Goal: Task Accomplishment & Management: Use online tool/utility

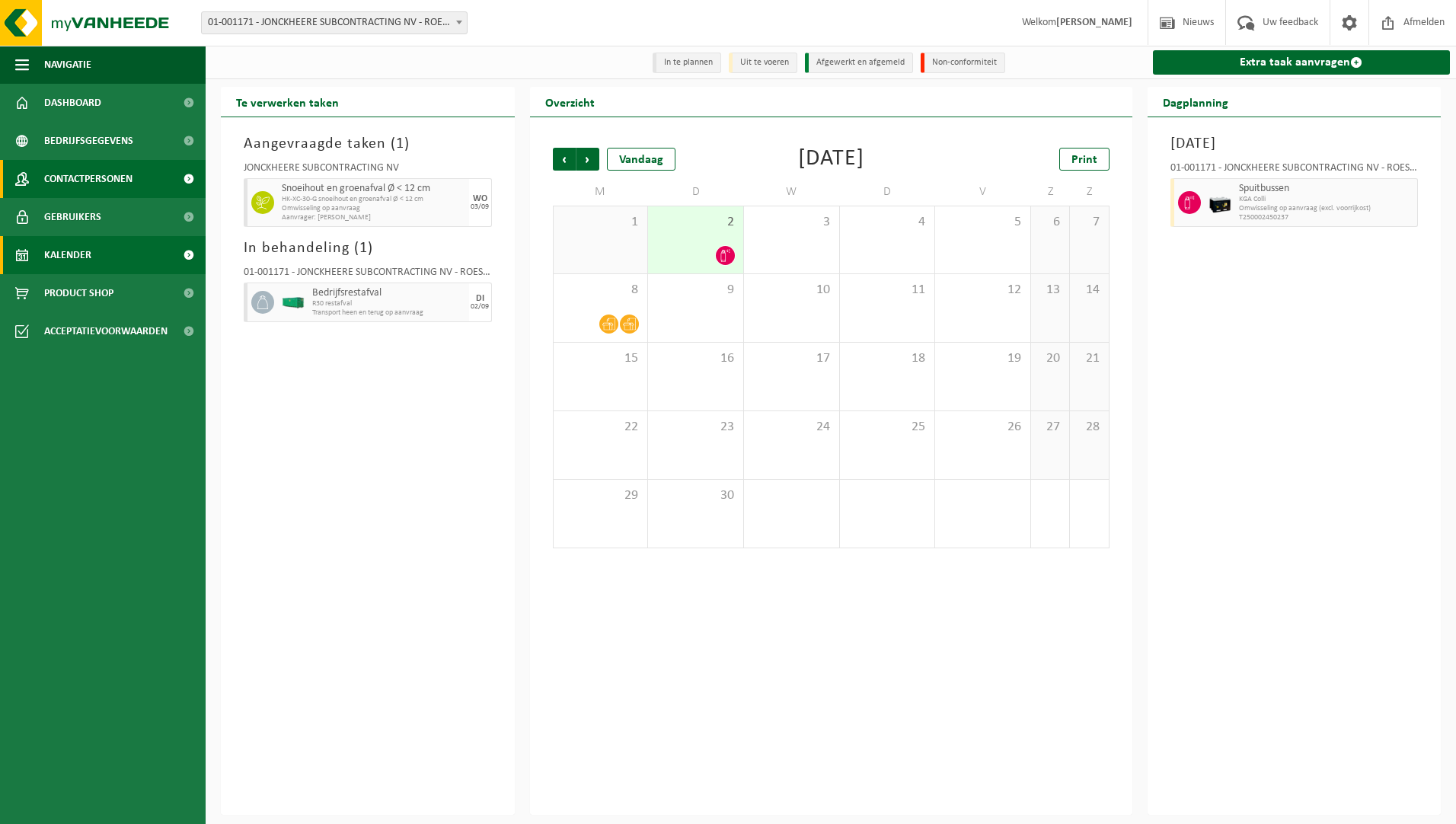
click at [73, 183] on span "Contactpersonen" at bounding box center [88, 179] width 88 height 38
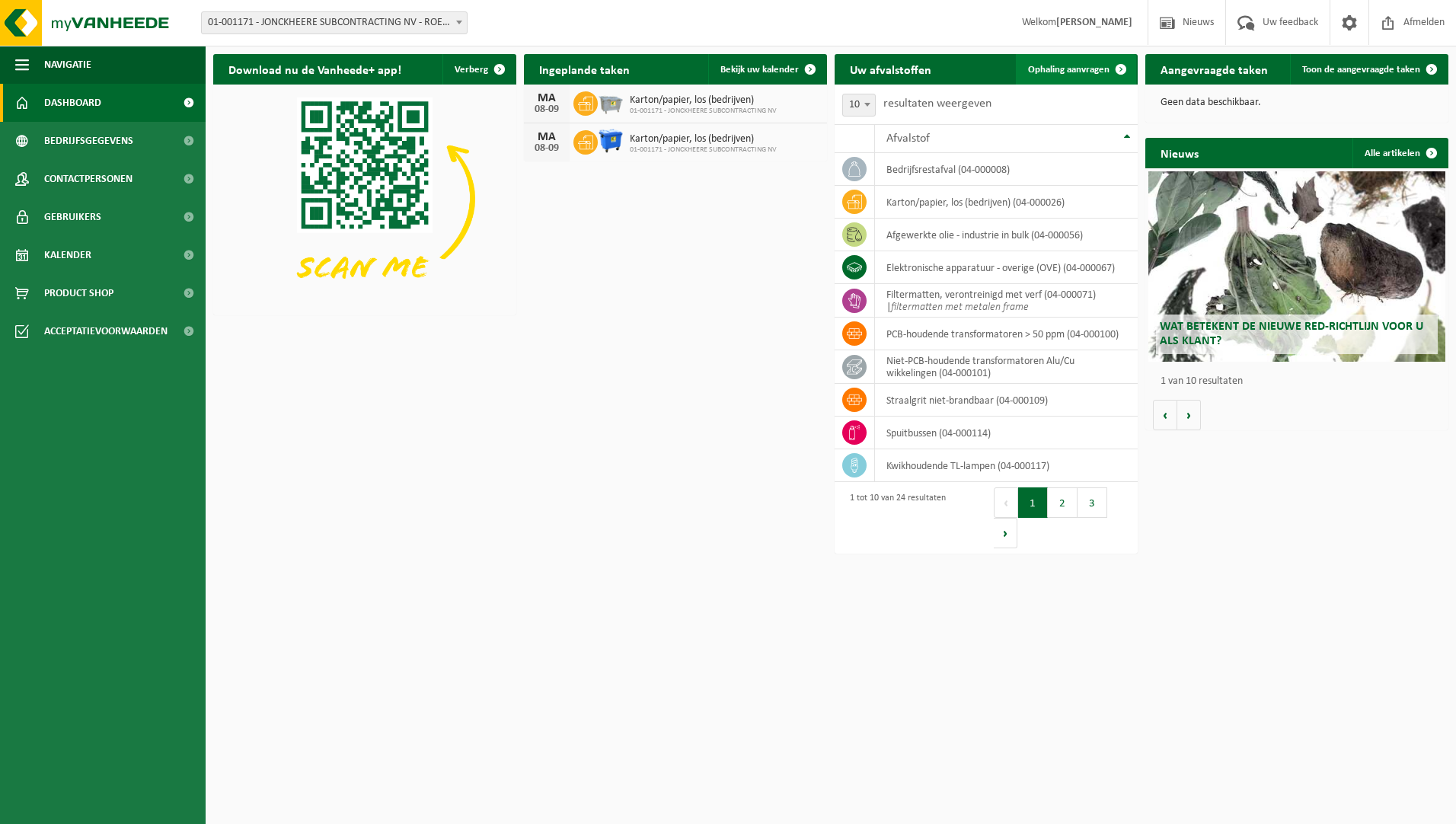
click at [1048, 70] on span "Ophaling aanvragen" at bounding box center [1069, 70] width 81 height 10
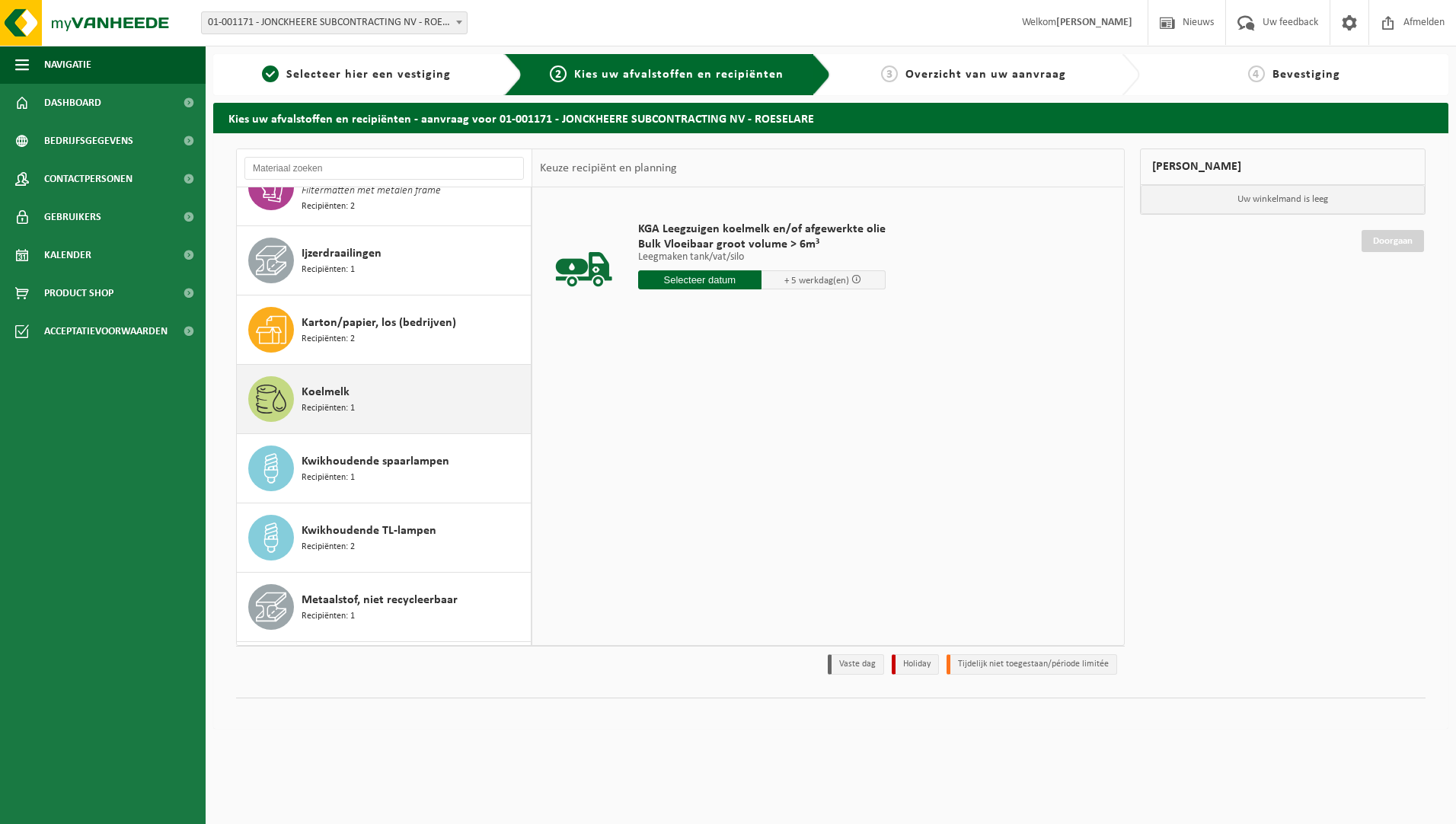
click at [401, 382] on div "Koelmelk Recipiënten: 1" at bounding box center [414, 398] width 226 height 45
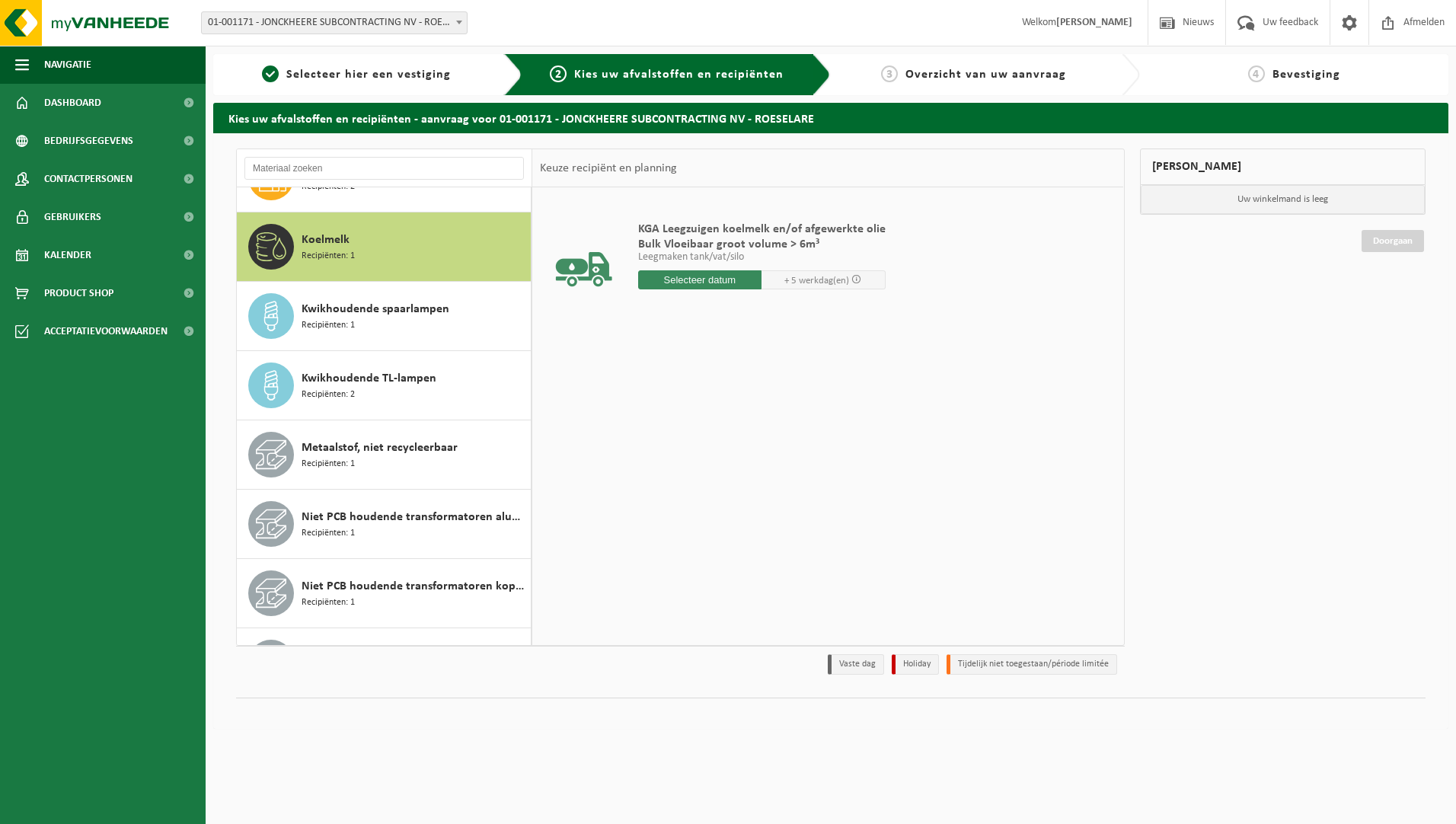
scroll to position [556, 0]
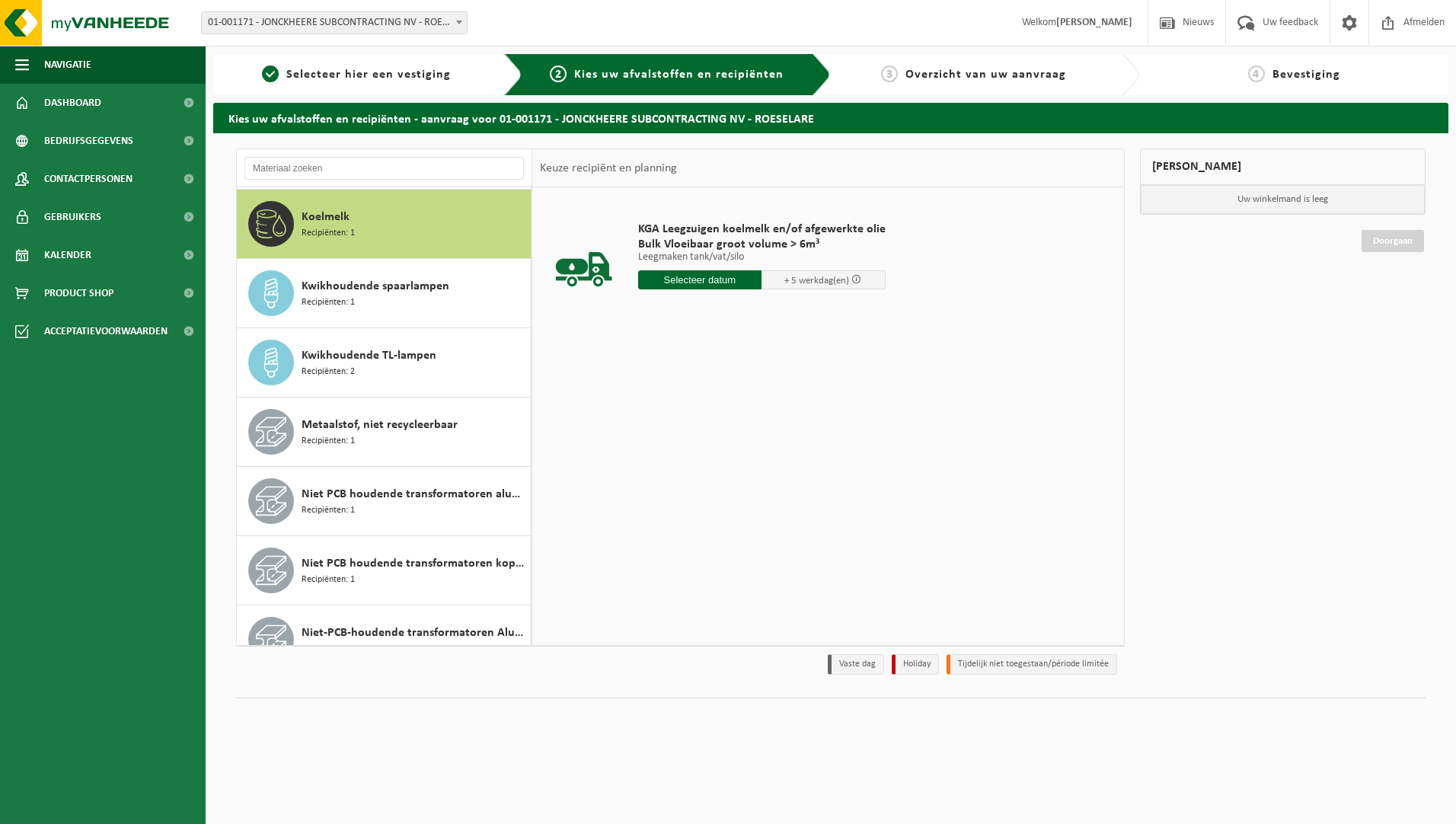
click at [700, 272] on input "text" at bounding box center [700, 280] width 124 height 19
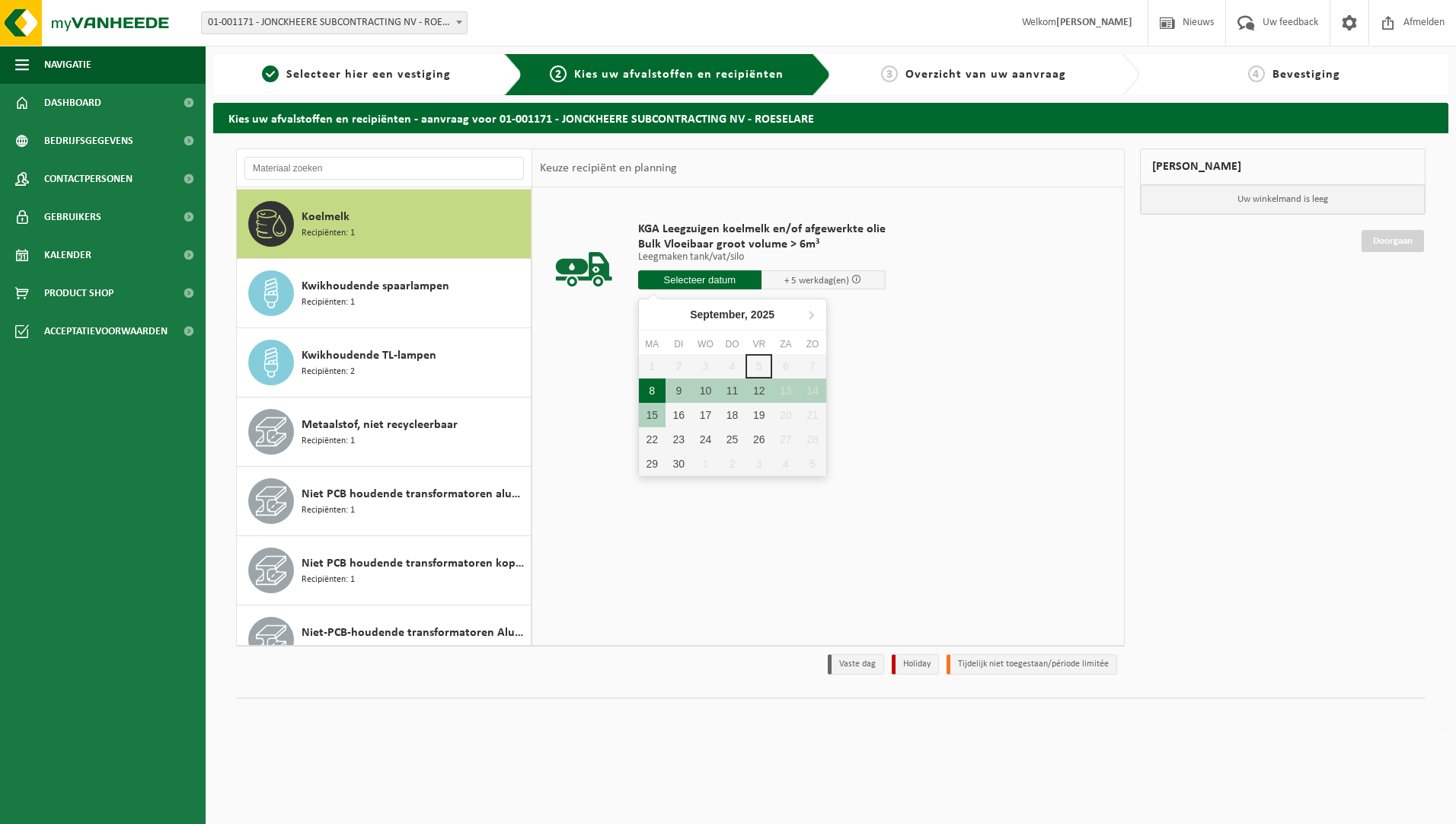
click at [662, 387] on div "8" at bounding box center [652, 390] width 27 height 24
type input "Van 2025-09-08"
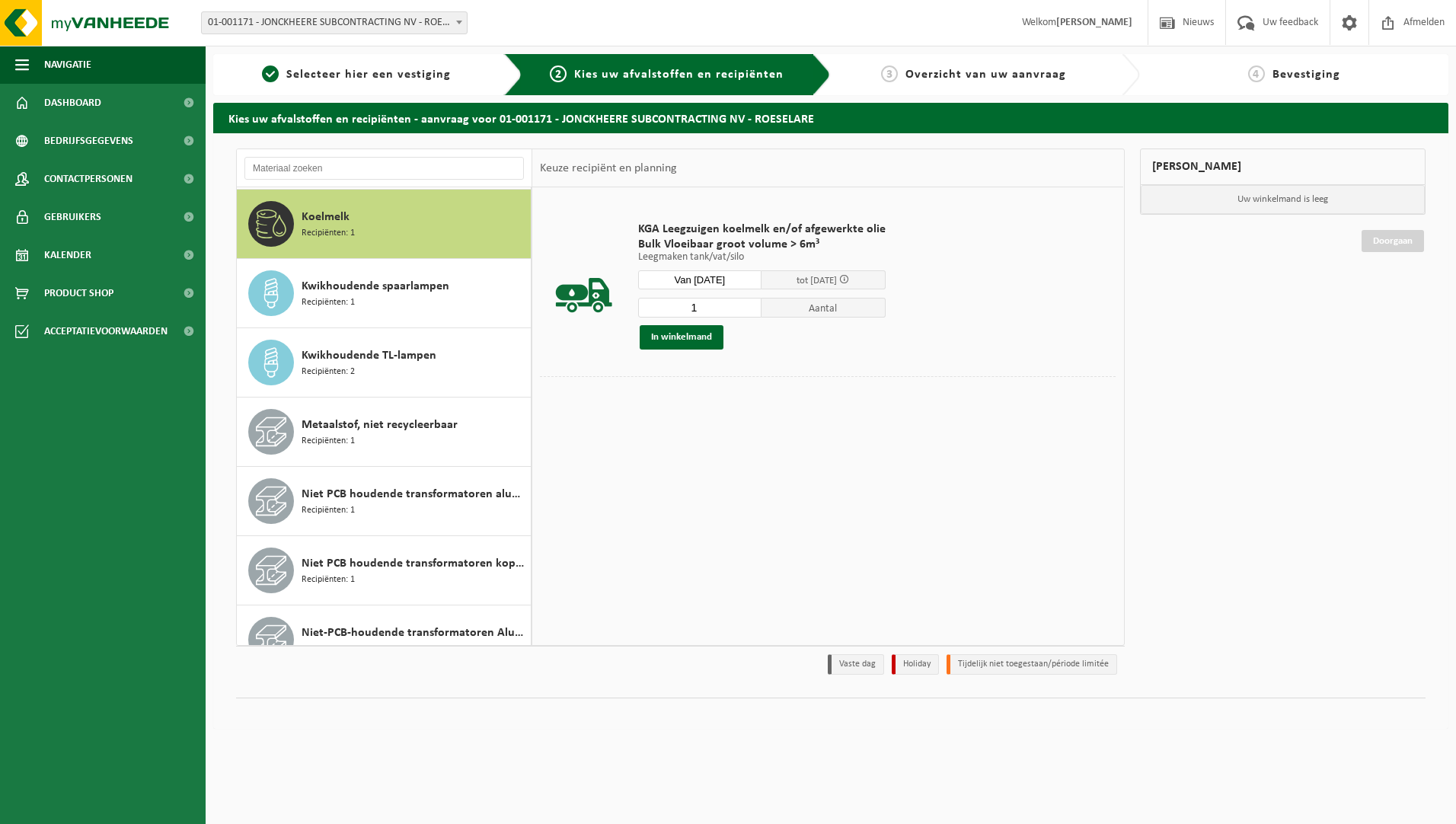
click at [727, 306] on input "1" at bounding box center [700, 307] width 124 height 20
click at [706, 343] on button "In winkelmand" at bounding box center [681, 337] width 84 height 24
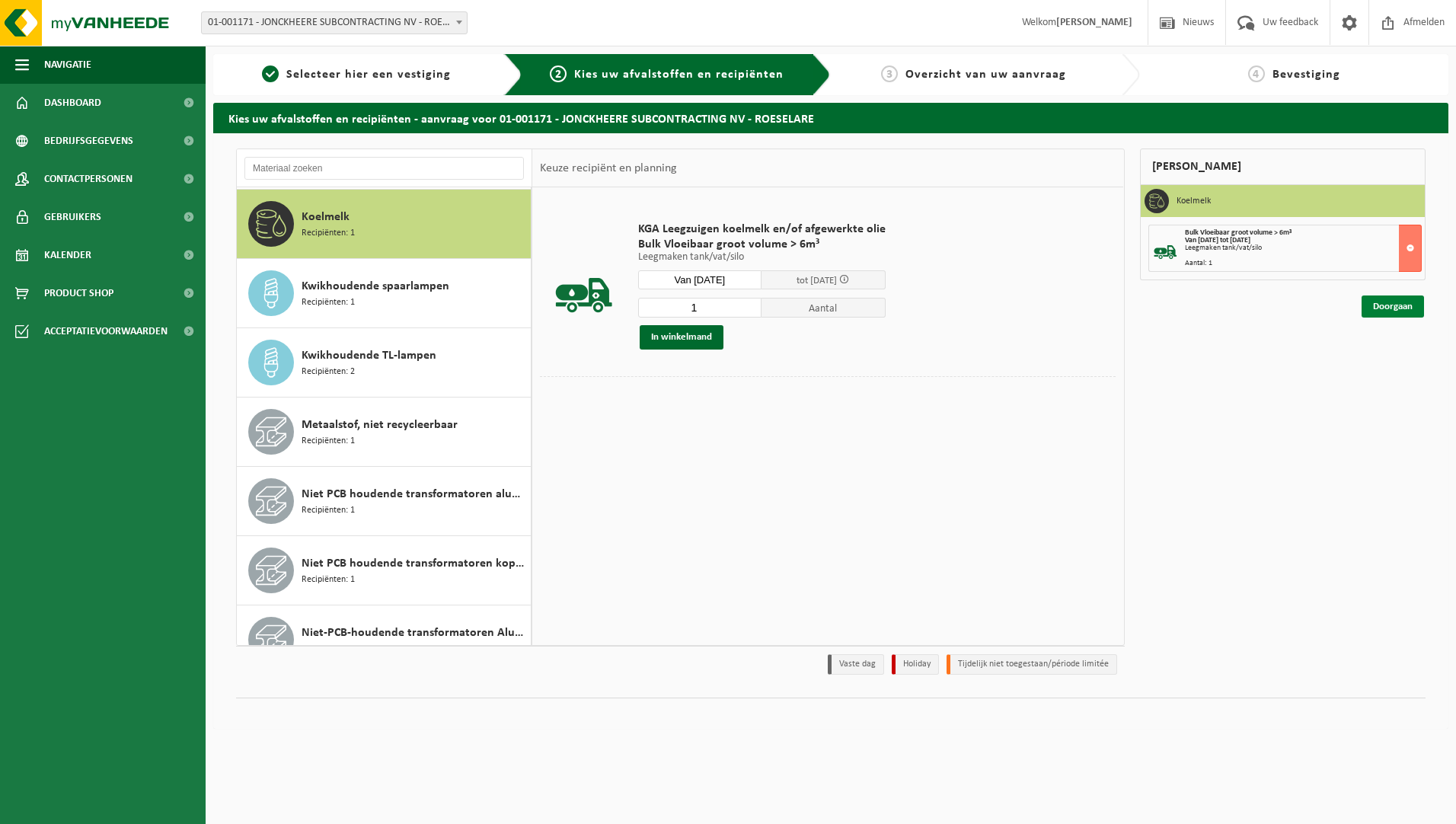
click at [1383, 304] on link "Doorgaan" at bounding box center [1393, 306] width 62 height 22
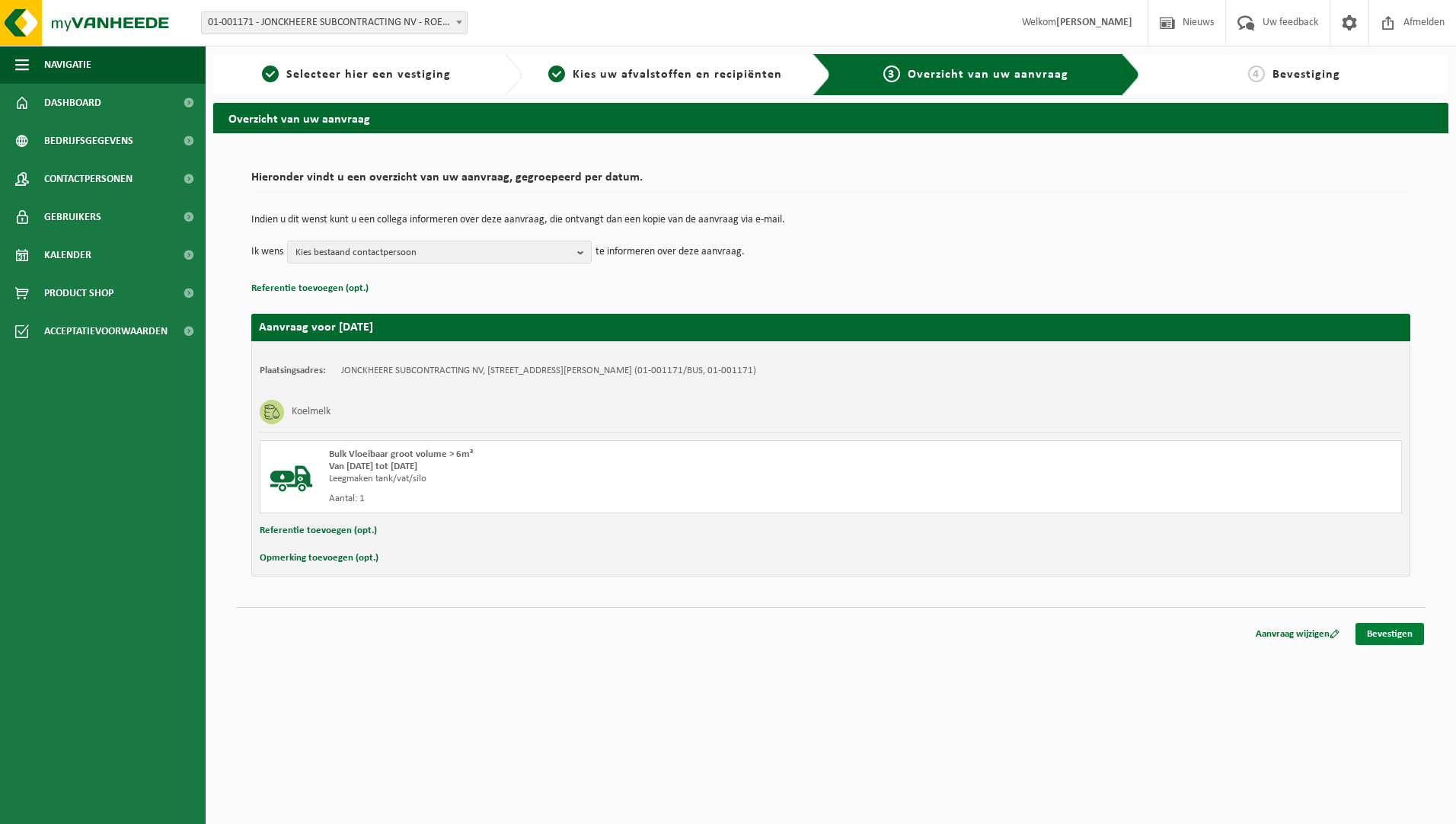
click at [1397, 633] on link "Bevestigen" at bounding box center [1390, 633] width 69 height 22
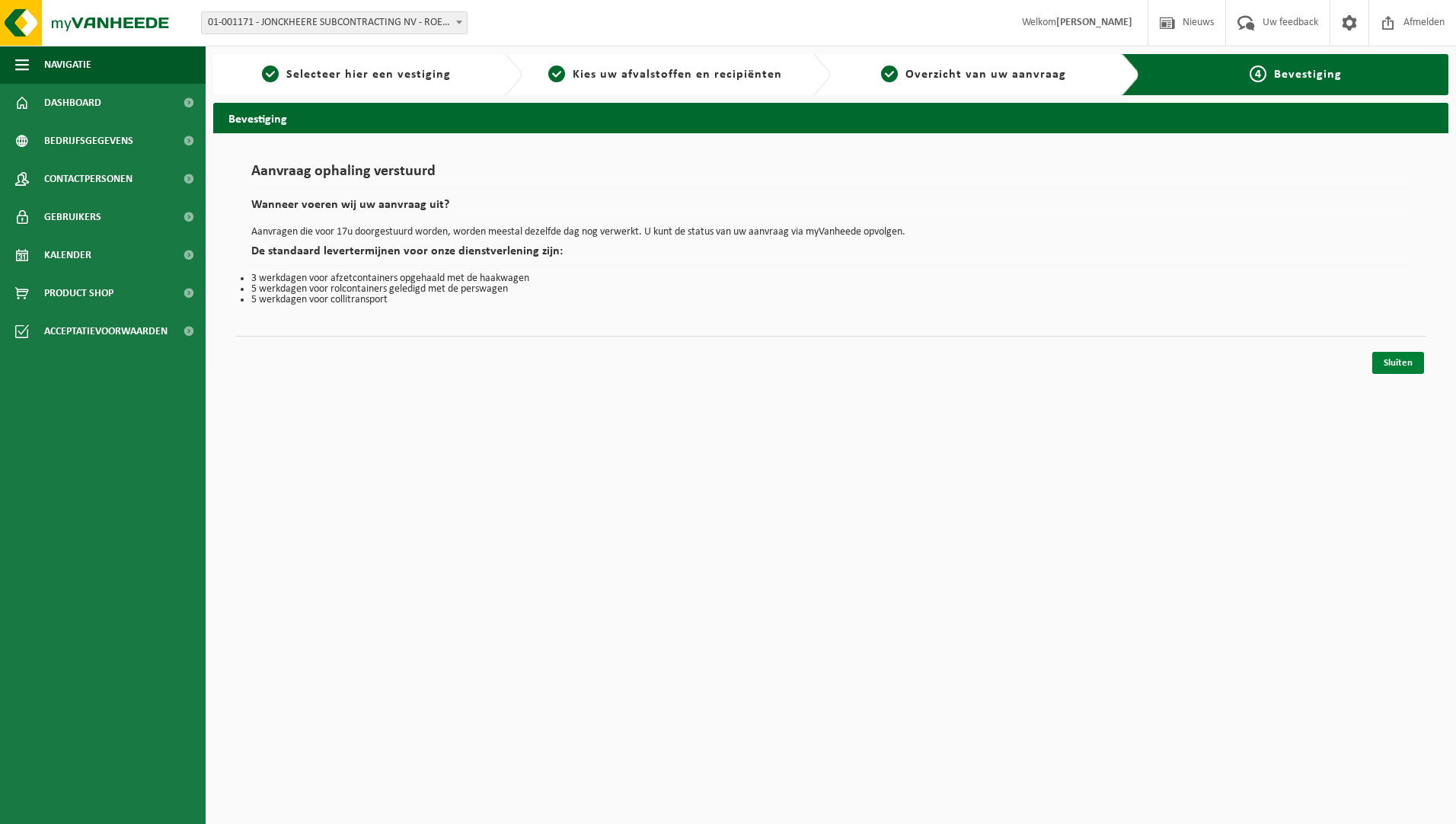
click at [1414, 355] on link "Sluiten" at bounding box center [1397, 362] width 52 height 22
